Goal: Check status: Check status

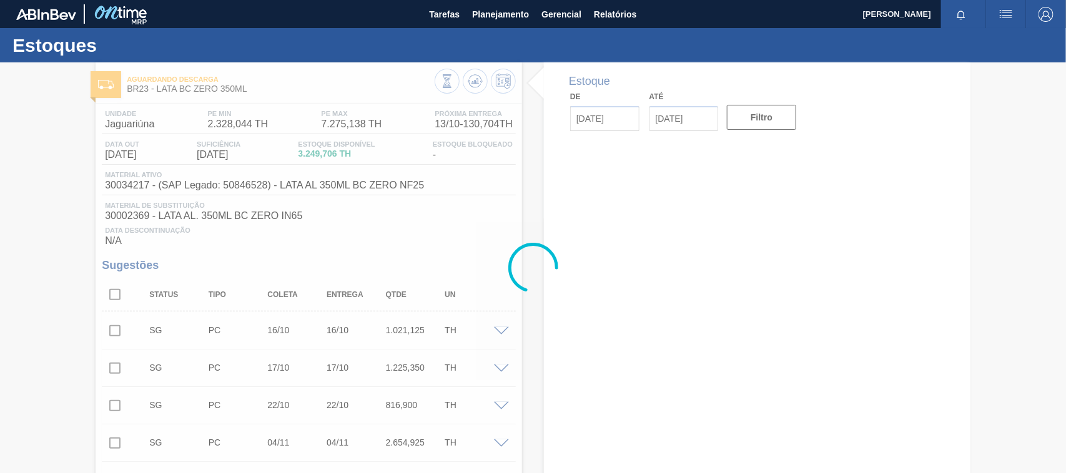
click at [450, 242] on div at bounding box center [533, 267] width 1066 height 411
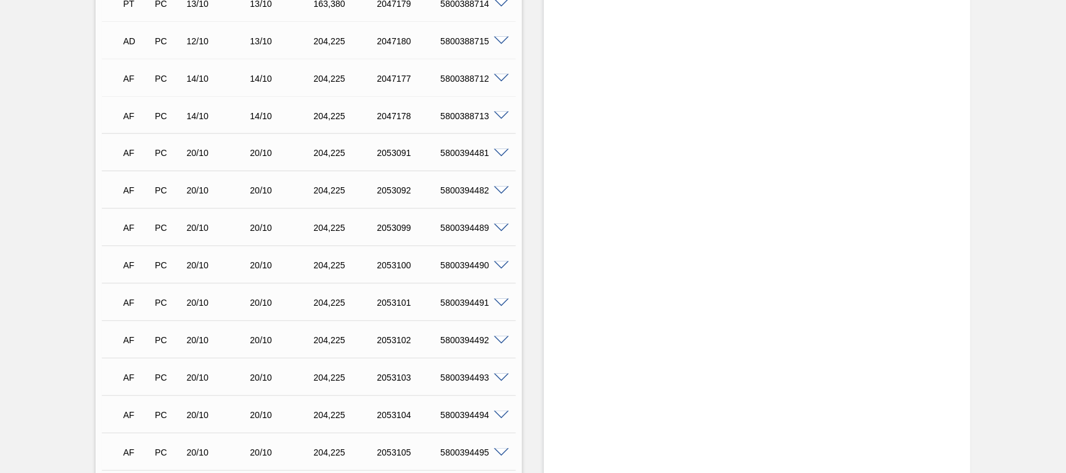
scroll to position [859, 0]
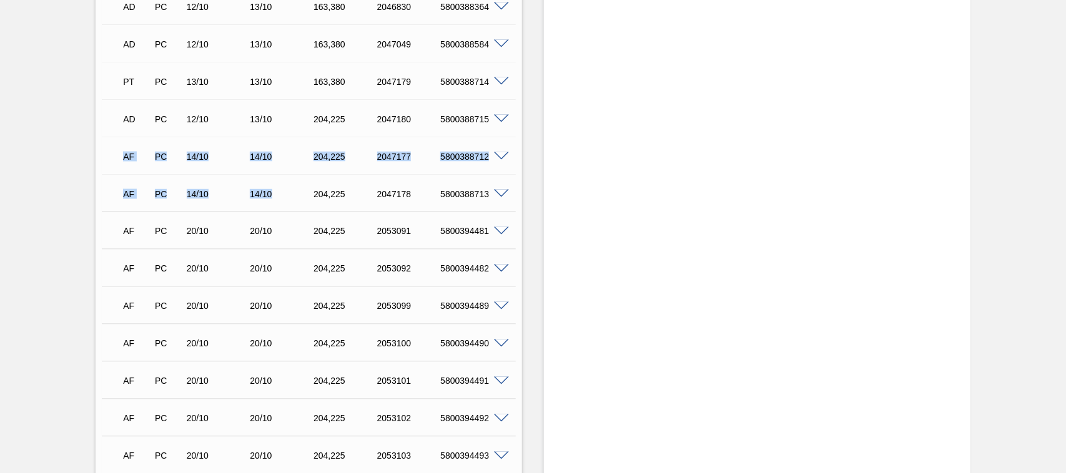
drag, startPoint x: 119, startPoint y: 155, endPoint x: 298, endPoint y: 198, distance: 184.3
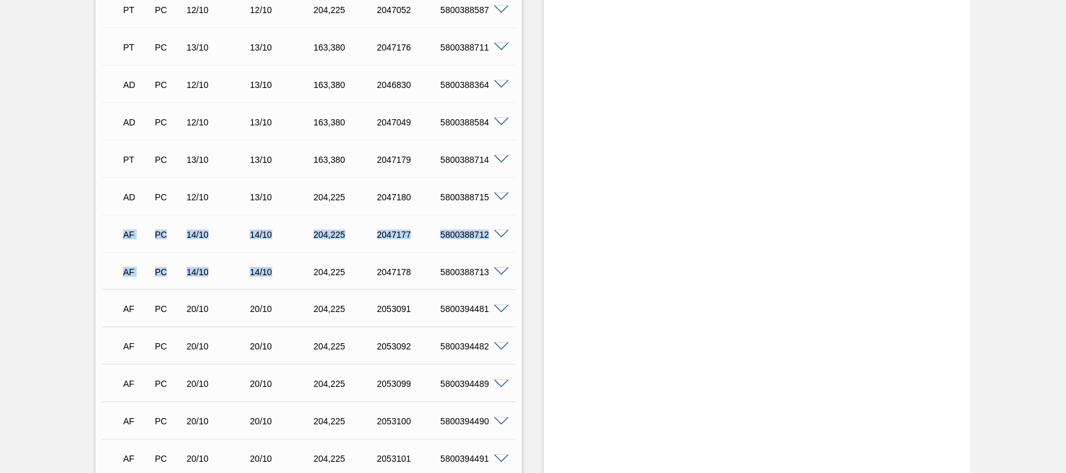
scroll to position [703, 0]
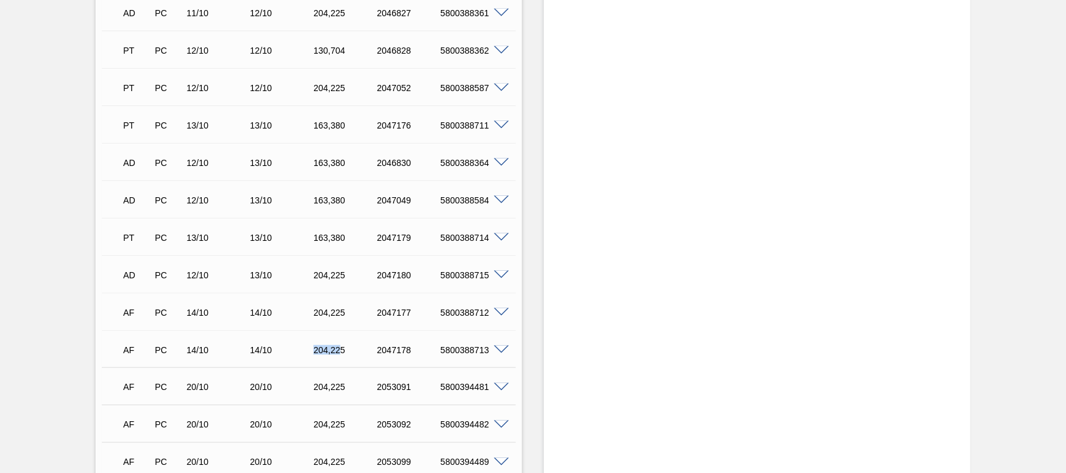
drag, startPoint x: 342, startPoint y: 350, endPoint x: 297, endPoint y: 355, distance: 45.2
click at [297, 355] on div "AF PC 14/10 14/10 204,225 2047178 5800388713" at bounding box center [305, 349] width 381 height 25
drag, startPoint x: 347, startPoint y: 356, endPoint x: 313, endPoint y: 357, distance: 34.4
click at [312, 355] on div "204,225" at bounding box center [345, 350] width 71 height 10
drag, startPoint x: 342, startPoint y: 310, endPoint x: 308, endPoint y: 314, distance: 33.9
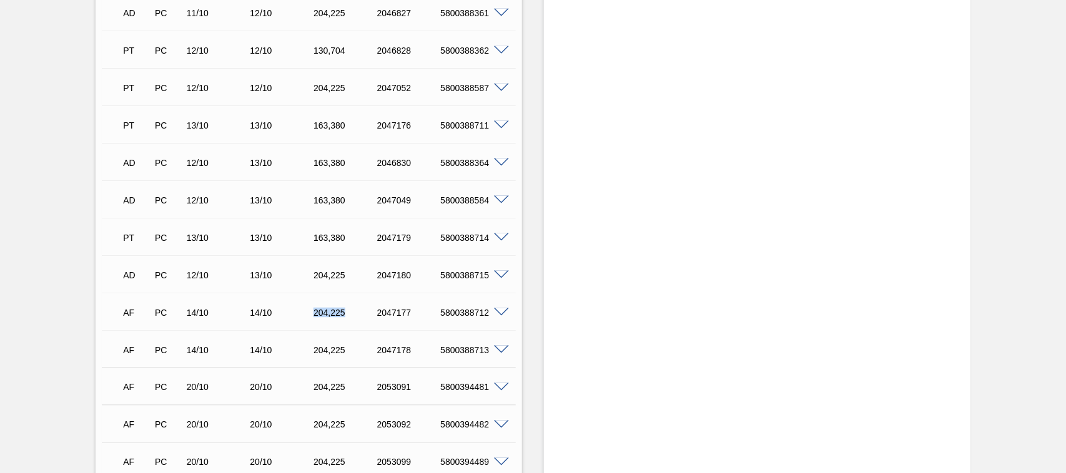
click at [306, 314] on div "204,225" at bounding box center [337, 313] width 64 height 10
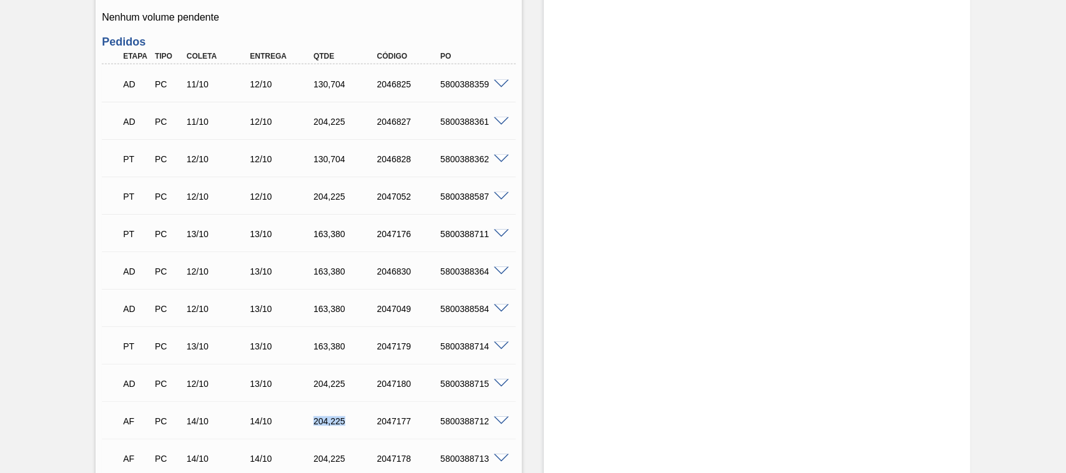
scroll to position [560, 0]
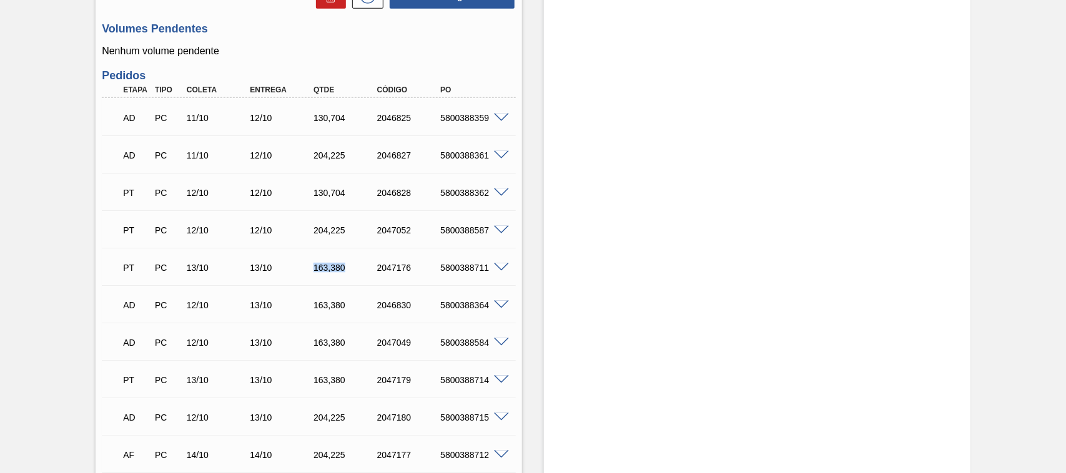
drag, startPoint x: 350, startPoint y: 272, endPoint x: 308, endPoint y: 277, distance: 42.1
click at [308, 277] on div "PT PC 13/10 13/10 163,380 2047176 5800388711" at bounding box center [305, 266] width 381 height 25
drag, startPoint x: 344, startPoint y: 197, endPoint x: 301, endPoint y: 198, distance: 43.1
click at [301, 198] on div "PT PC 12/10 12/10 130,704 2046828 5800388362" at bounding box center [305, 191] width 381 height 25
copy div "130,704"
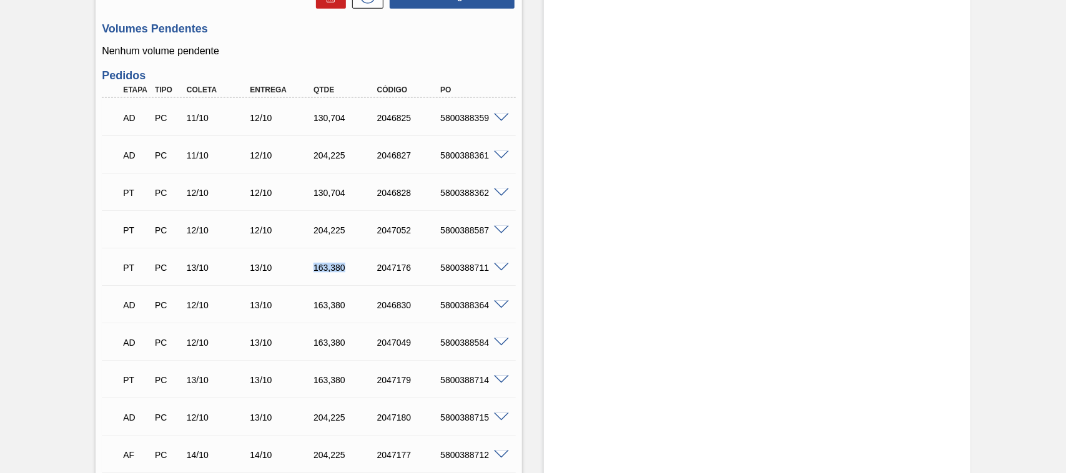
drag, startPoint x: 348, startPoint y: 270, endPoint x: 304, endPoint y: 270, distance: 44.3
click at [305, 270] on div "163,380" at bounding box center [337, 268] width 64 height 10
copy div "163,380"
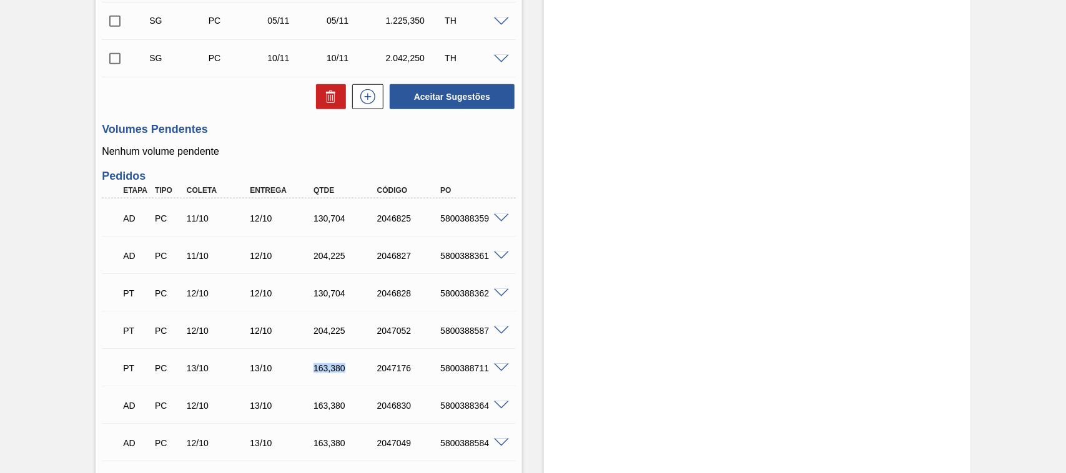
scroll to position [458, 0]
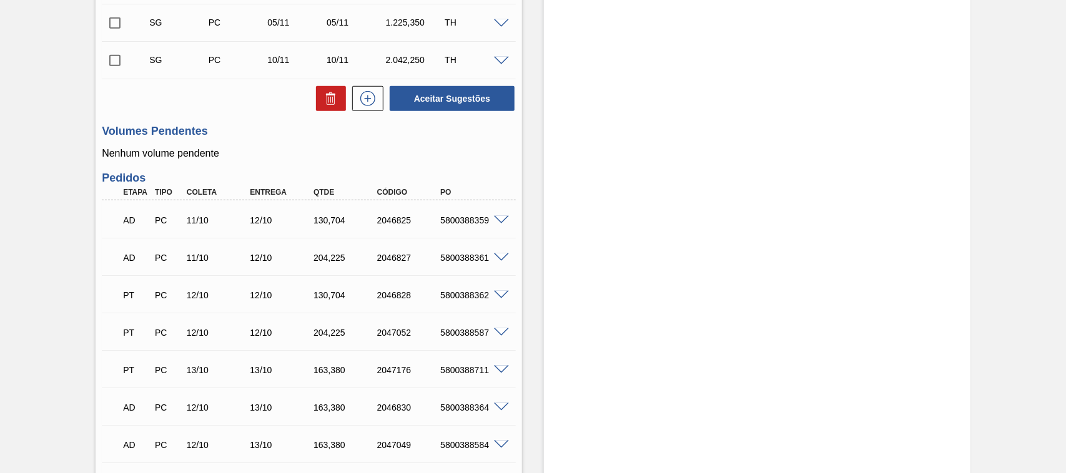
click at [373, 241] on div "AD PC 11/10 12/10 204,225 2046827 5800388361 Material 30034217 - LATA AL 350ML …" at bounding box center [309, 256] width 414 height 37
click at [428, 185] on h3 "Pedidos" at bounding box center [309, 178] width 414 height 13
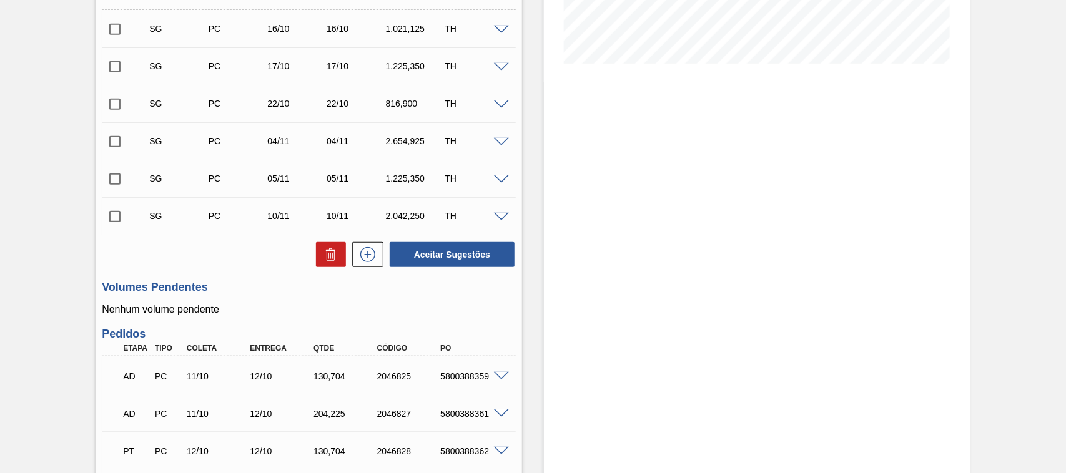
scroll to position [146, 0]
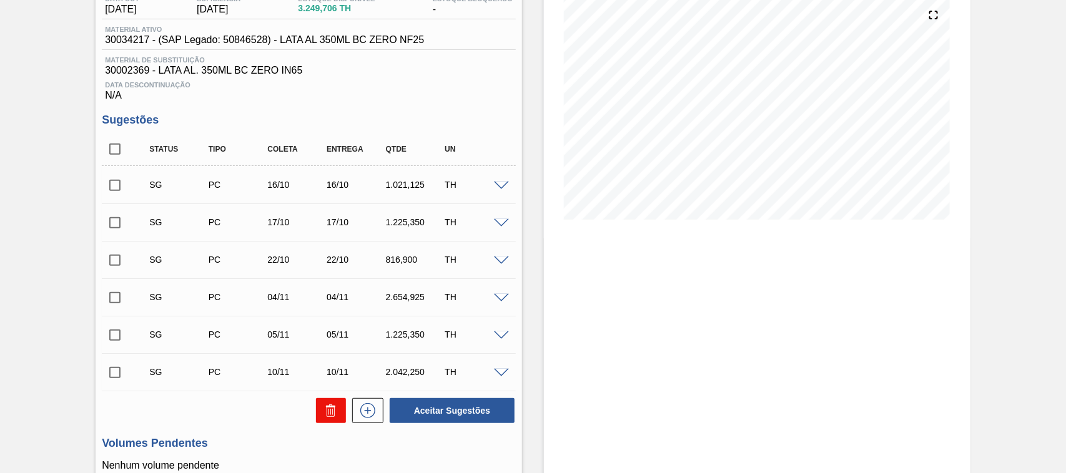
click at [336, 415] on icon at bounding box center [331, 410] width 15 height 15
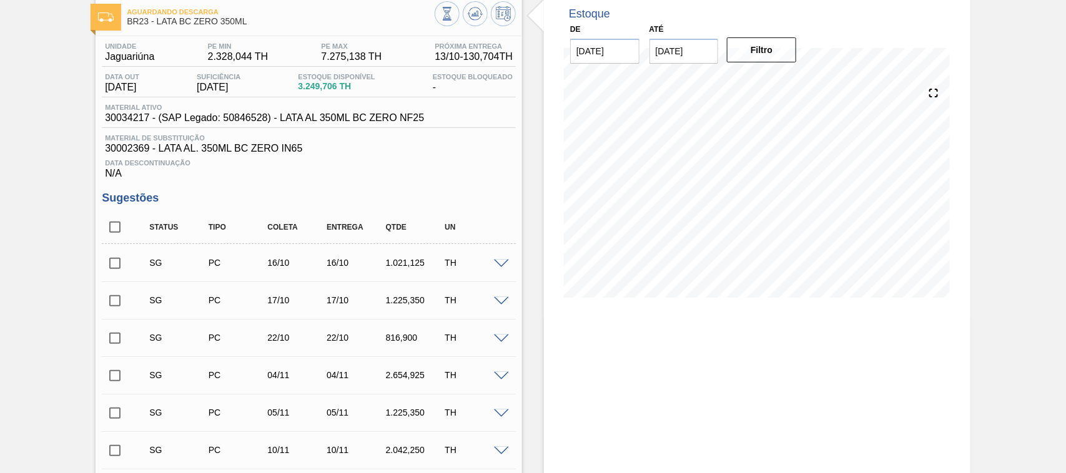
scroll to position [0, 0]
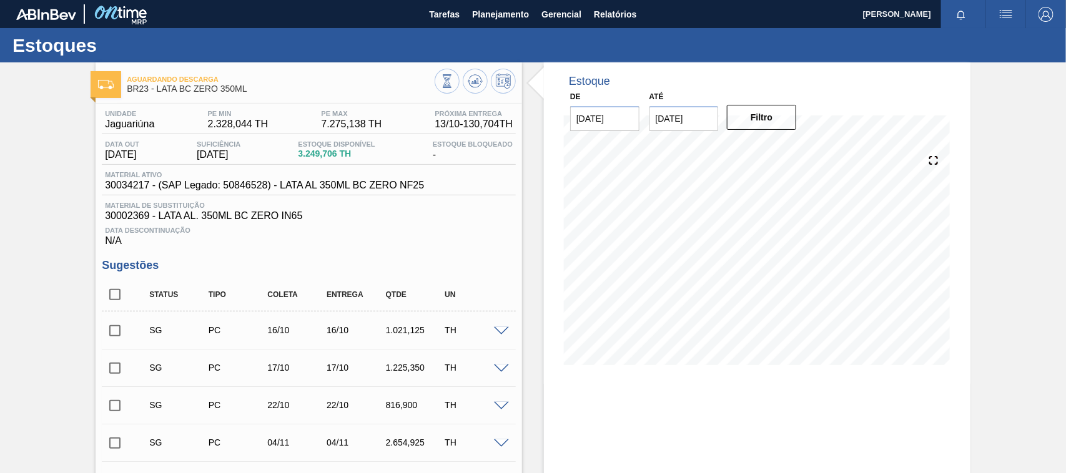
click at [119, 301] on input "checkbox" at bounding box center [115, 295] width 26 height 26
checkbox input "true"
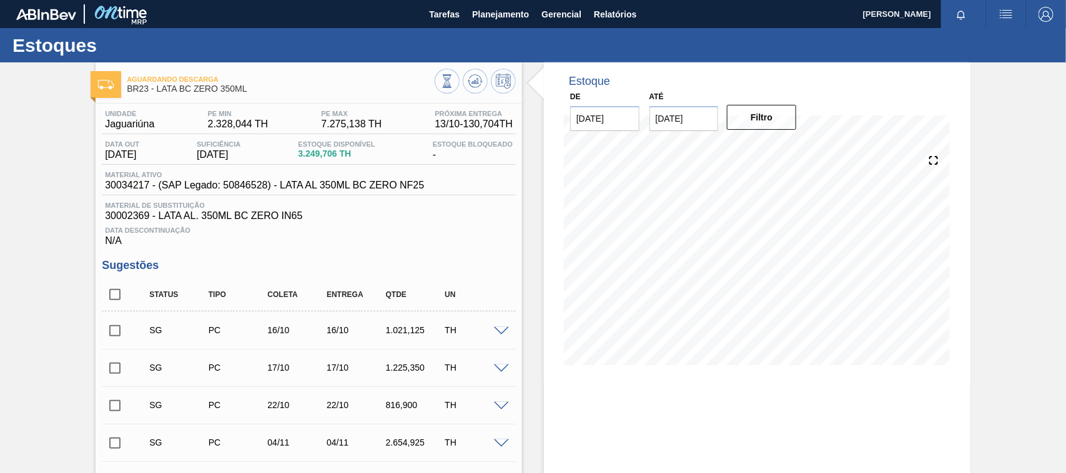
checkbox input "true"
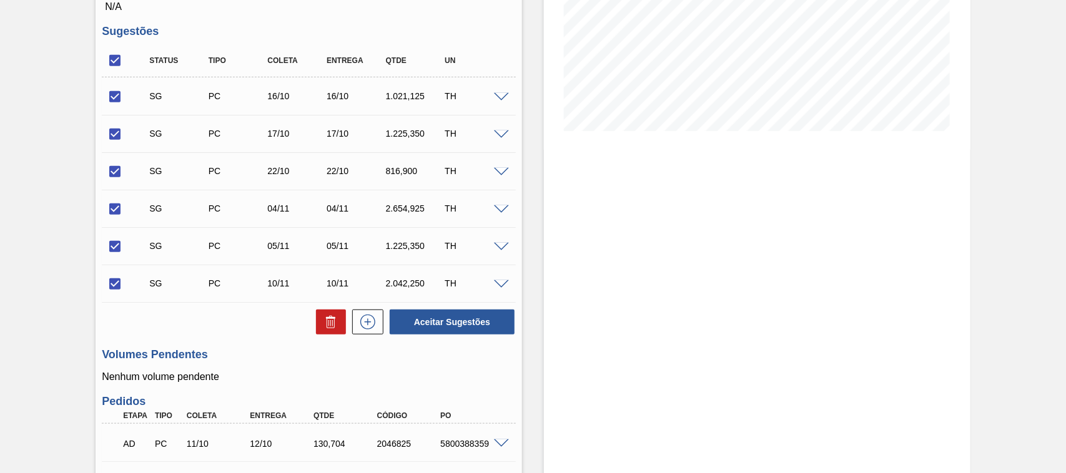
scroll to position [312, 0]
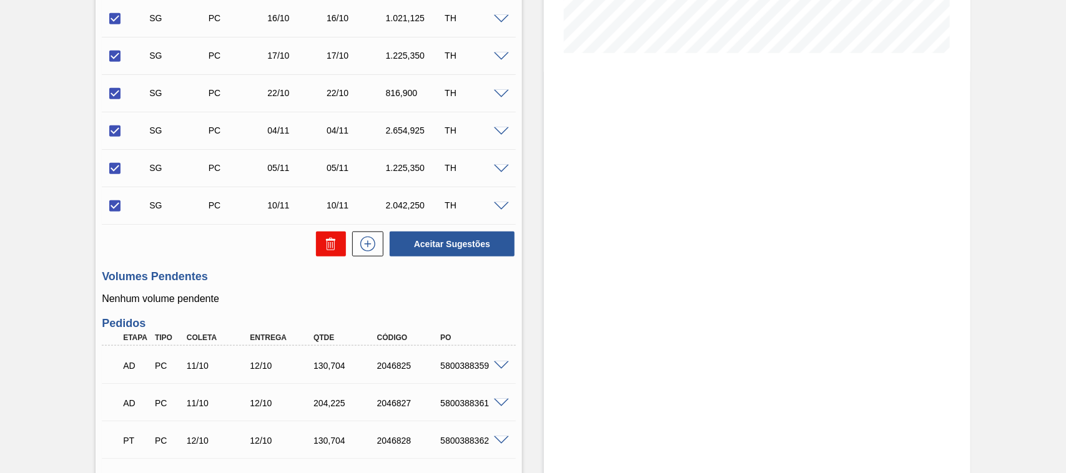
click at [330, 249] on icon at bounding box center [330, 245] width 1 height 6
checkbox input "false"
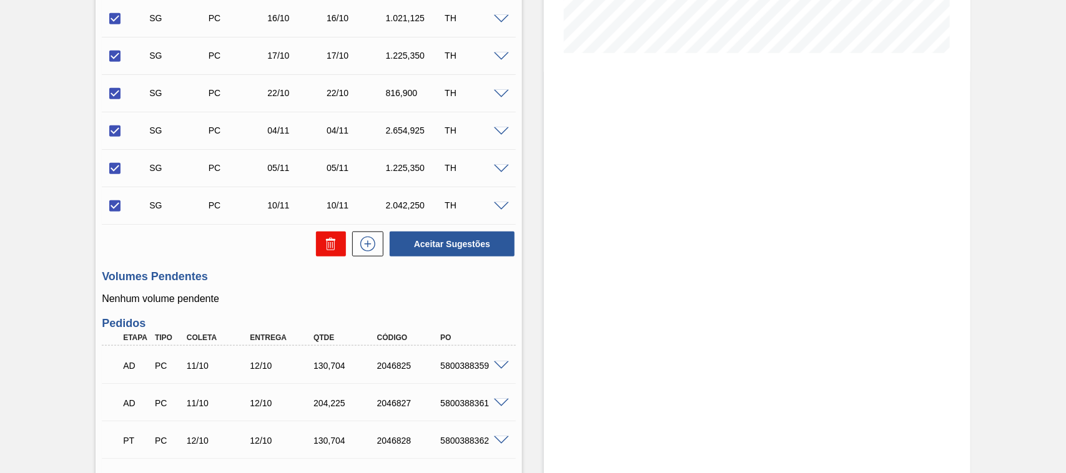
checkbox input "false"
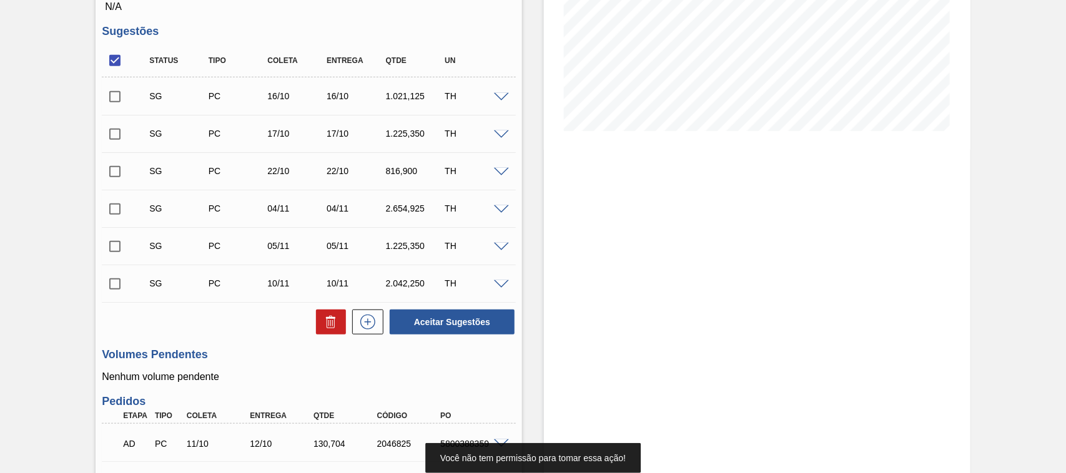
scroll to position [156, 0]
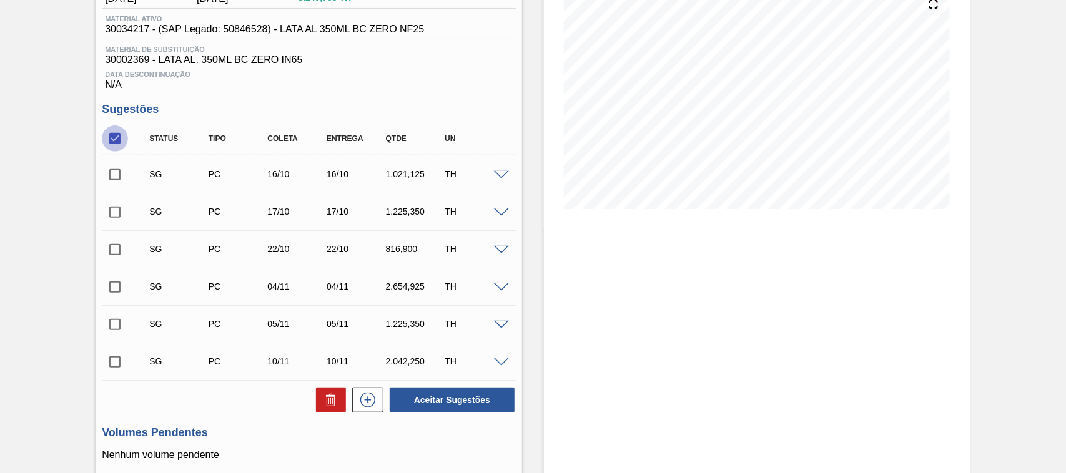
click at [112, 142] on input "checkbox" at bounding box center [115, 139] width 26 height 26
checkbox input "true"
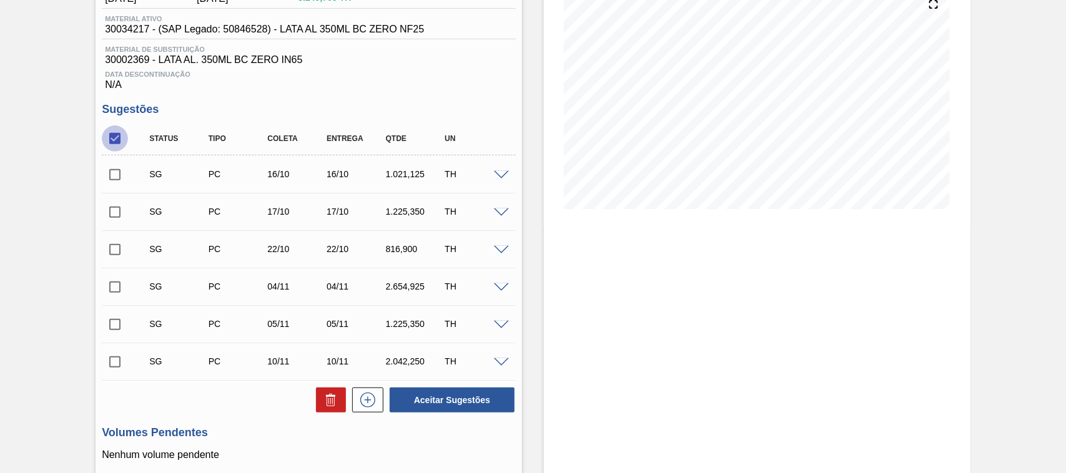
checkbox input "true"
click at [332, 407] on icon at bounding box center [331, 400] width 15 height 15
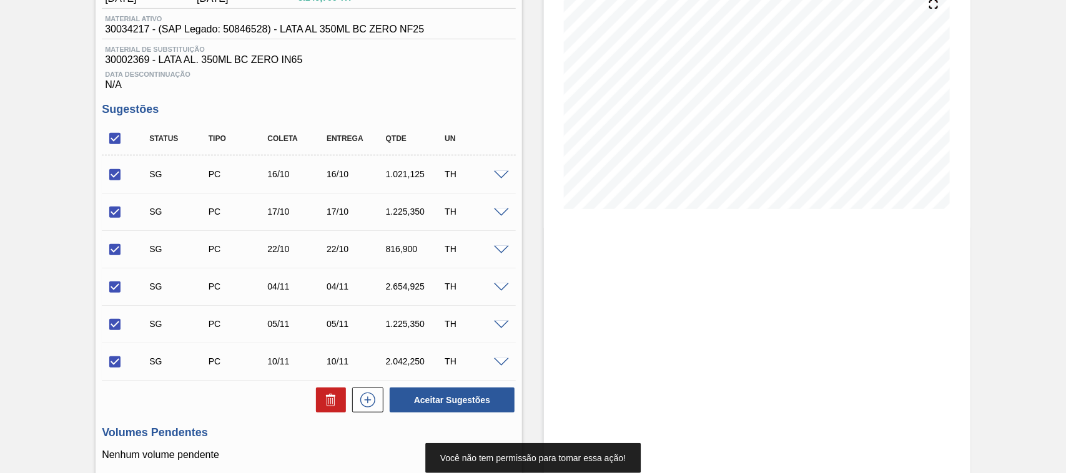
click at [111, 144] on input "checkbox" at bounding box center [115, 139] width 26 height 26
checkbox input "false"
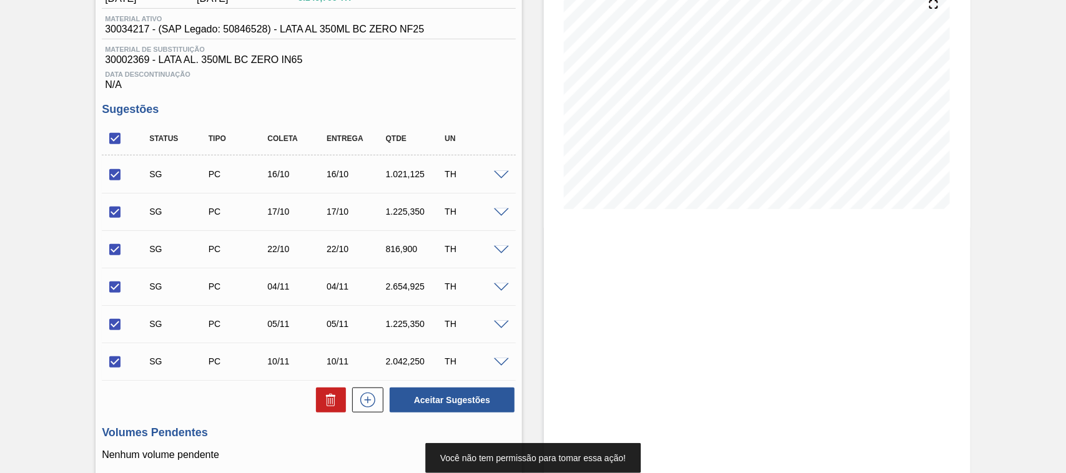
checkbox input "false"
